Goal: Information Seeking & Learning: Understand process/instructions

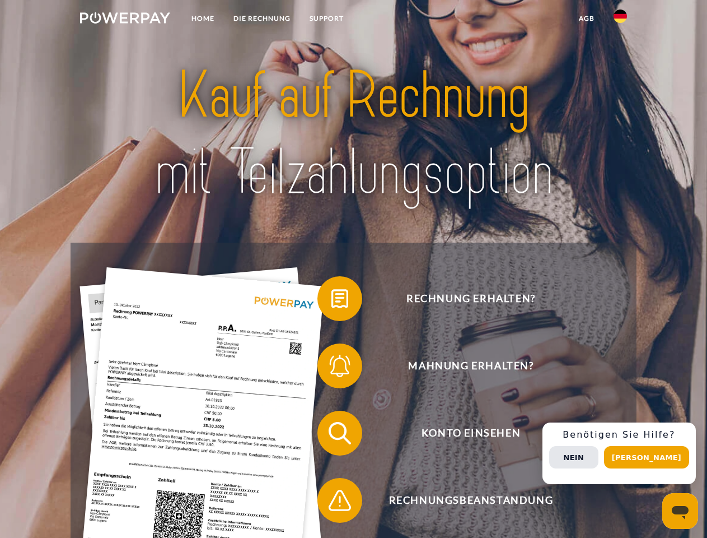
click at [125, 20] on img at bounding box center [125, 17] width 90 height 11
click at [620, 20] on img at bounding box center [620, 16] width 13 height 13
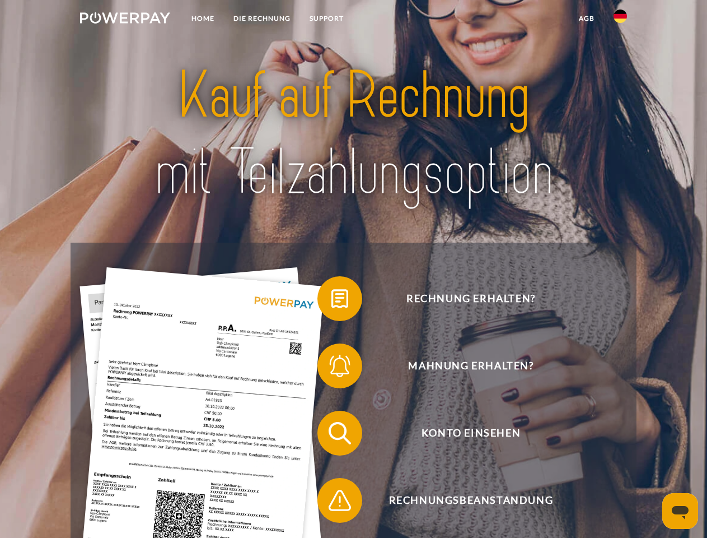
click at [586, 18] on link "agb" at bounding box center [586, 18] width 35 height 20
click at [331, 301] on span at bounding box center [323, 298] width 56 height 56
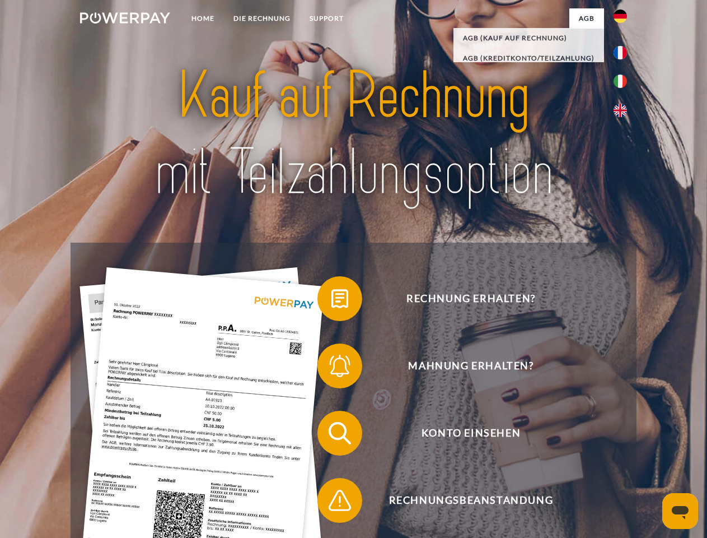
click at [331, 368] on span at bounding box center [323, 366] width 56 height 56
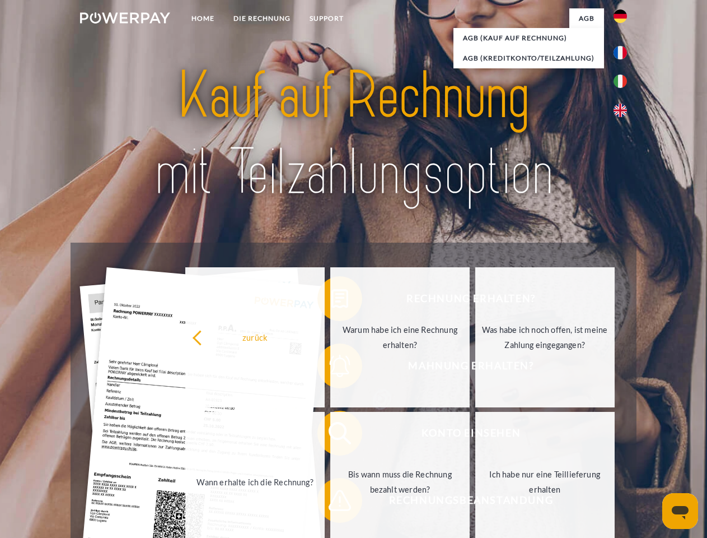
click at [331, 435] on link "Bis wann muss die Rechnung bezahlt werden?" at bounding box center [399, 482] width 139 height 140
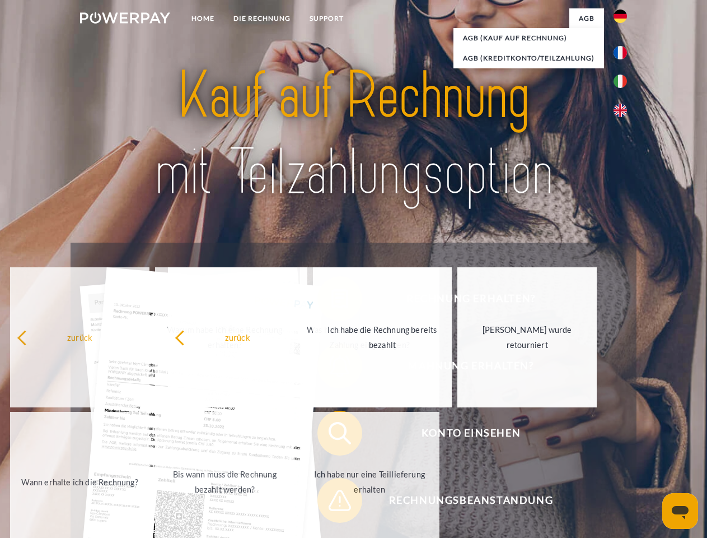
click at [331, 502] on span at bounding box center [323, 500] width 56 height 56
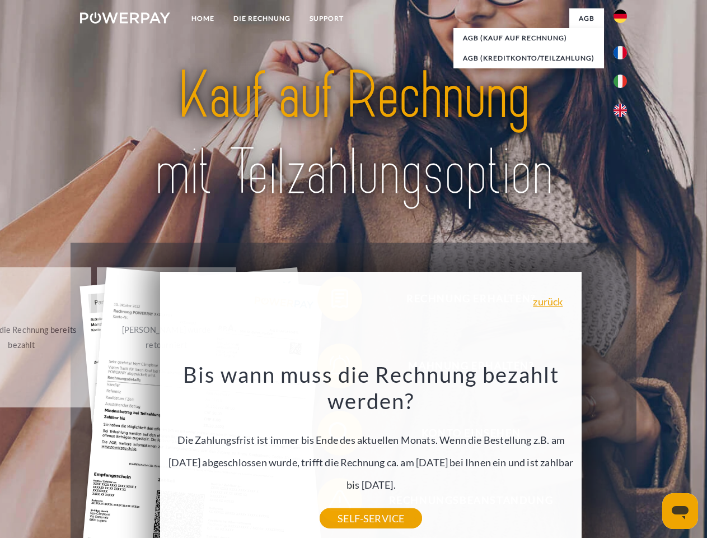
click at [623, 453] on div "Rechnung erhalten? Mahnung erhalten? Konto einsehen" at bounding box center [354, 466] width 566 height 448
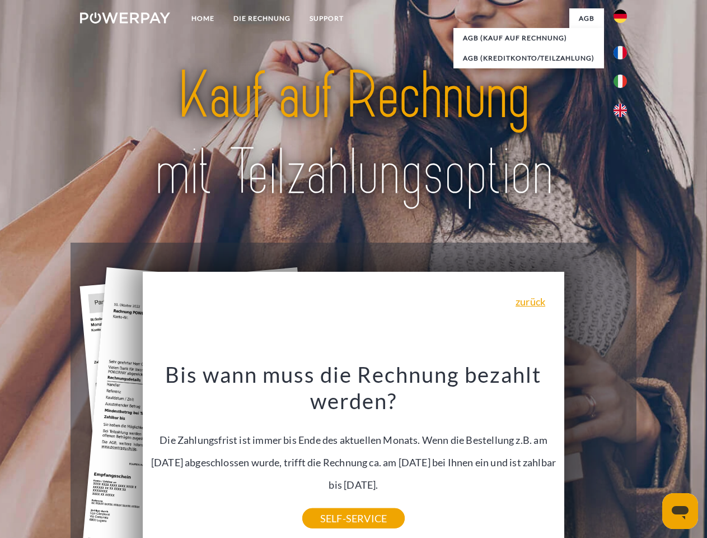
click at [596, 455] on span "Konto einsehen" at bounding box center [471, 432] width 274 height 45
click at [651, 457] on header "Home DIE RECHNUNG SUPPORT" at bounding box center [353, 386] width 707 height 773
